Goal: Information Seeking & Learning: Learn about a topic

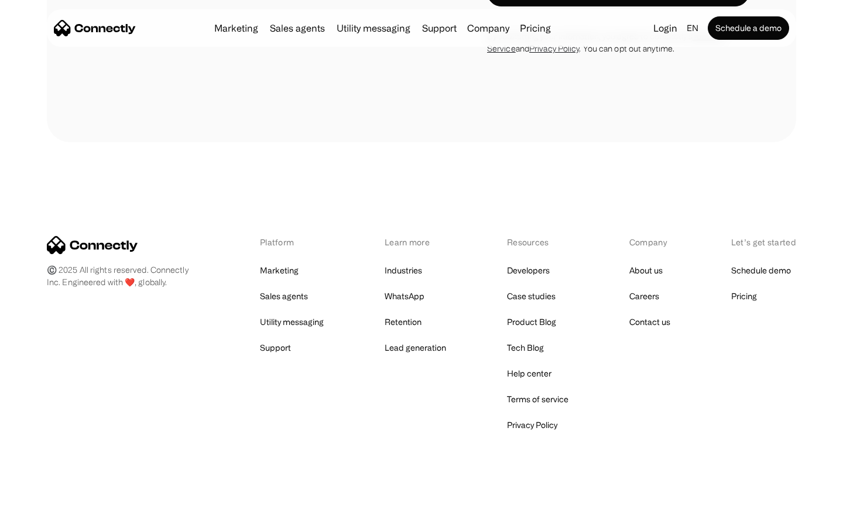
scroll to position [4594, 0]
